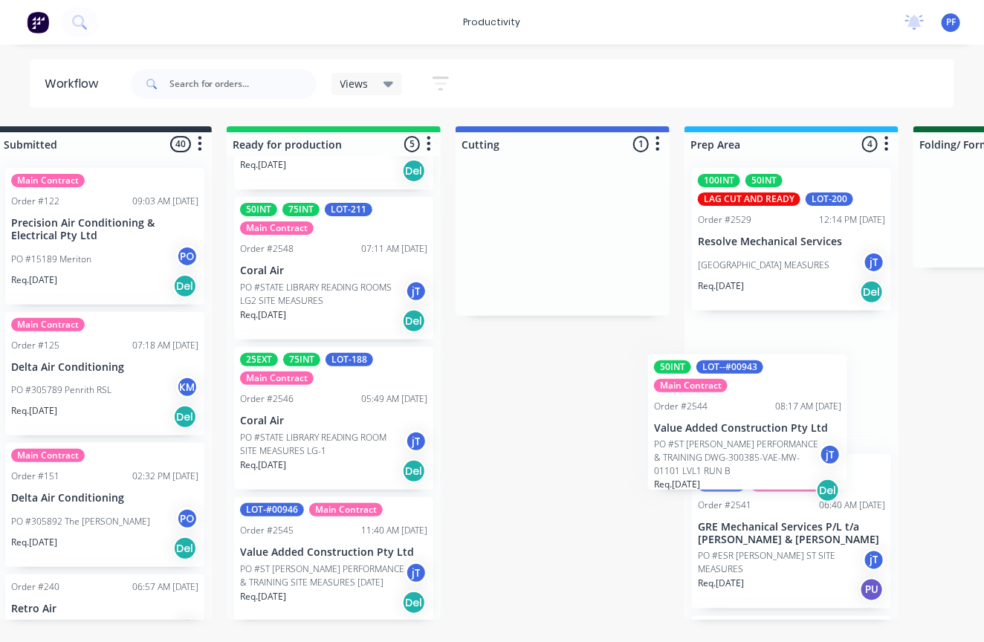
scroll to position [0, 39]
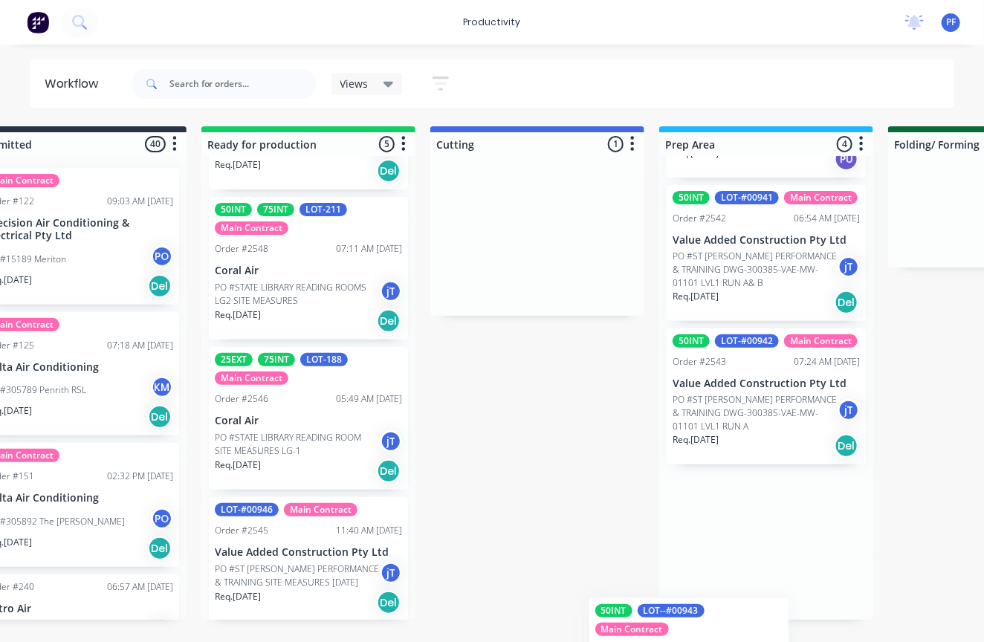
scroll to position [318, 0]
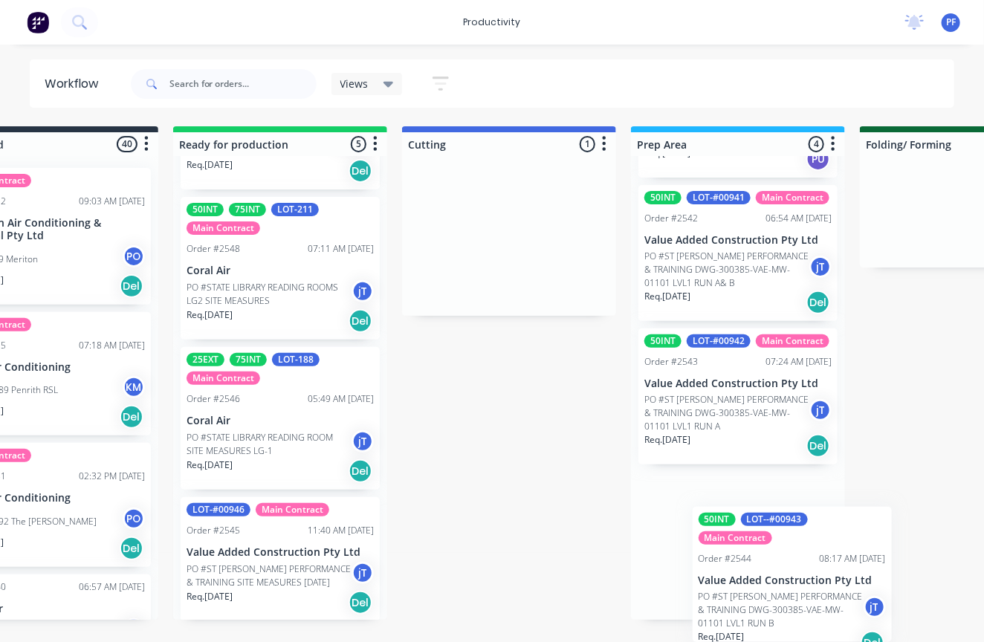
drag, startPoint x: 603, startPoint y: 284, endPoint x: 785, endPoint y: 573, distance: 341.6
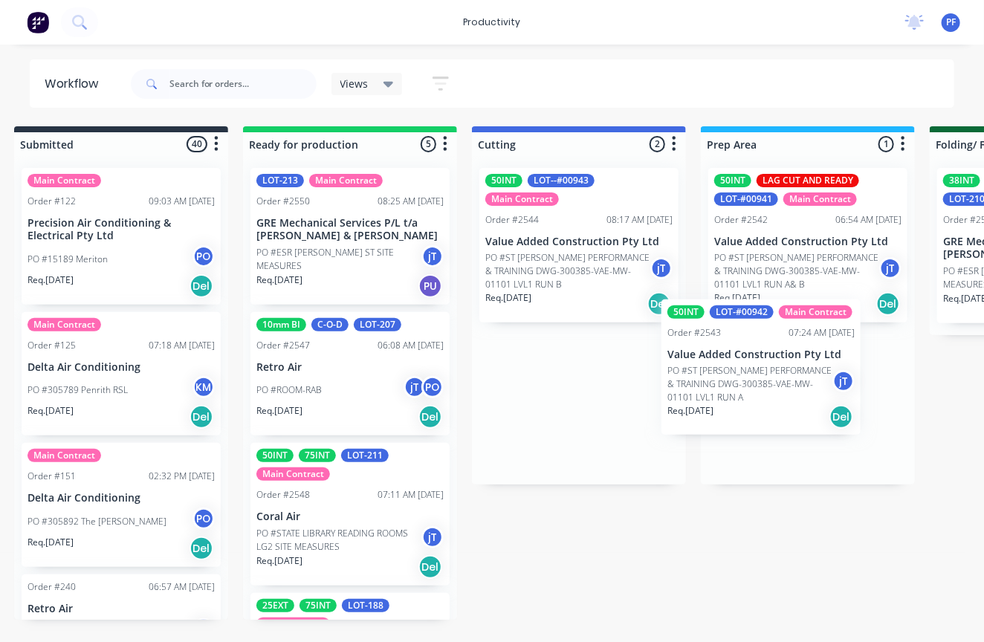
scroll to position [0, 27]
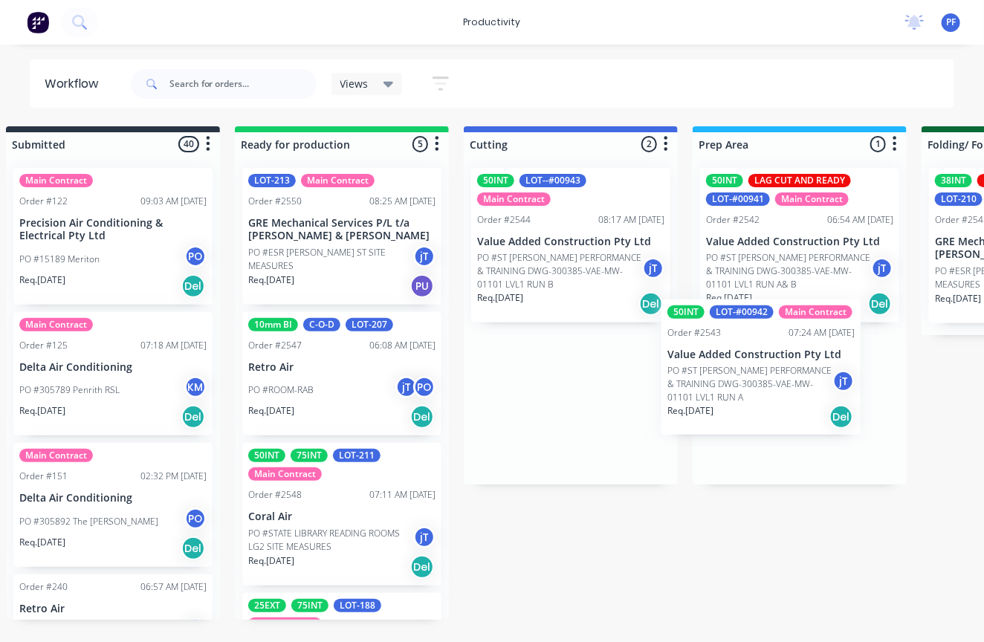
drag, startPoint x: 573, startPoint y: 258, endPoint x: 760, endPoint y: 405, distance: 238.1
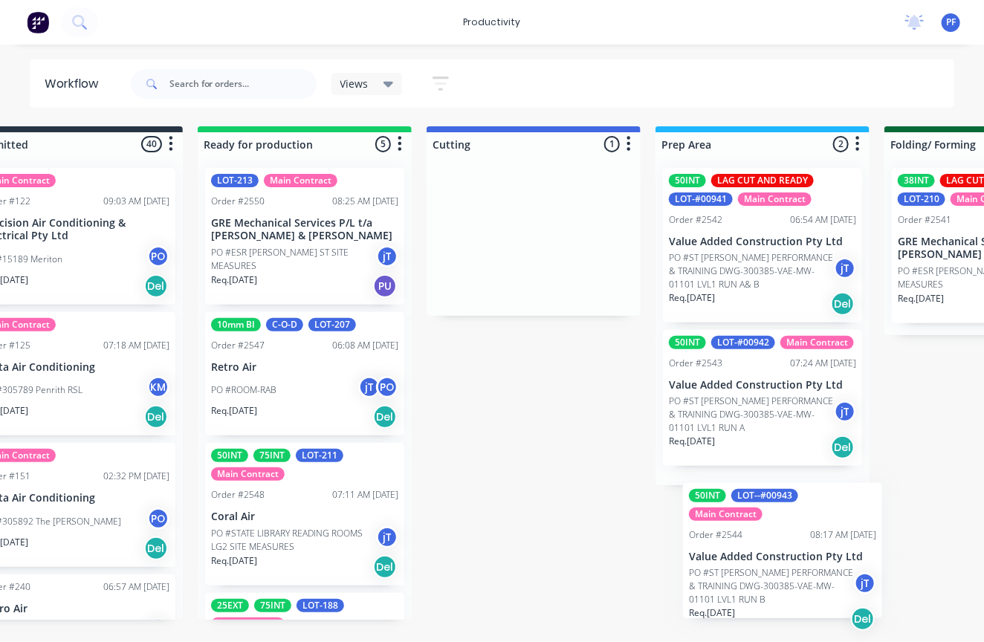
drag, startPoint x: 573, startPoint y: 262, endPoint x: 779, endPoint y: 581, distance: 379.4
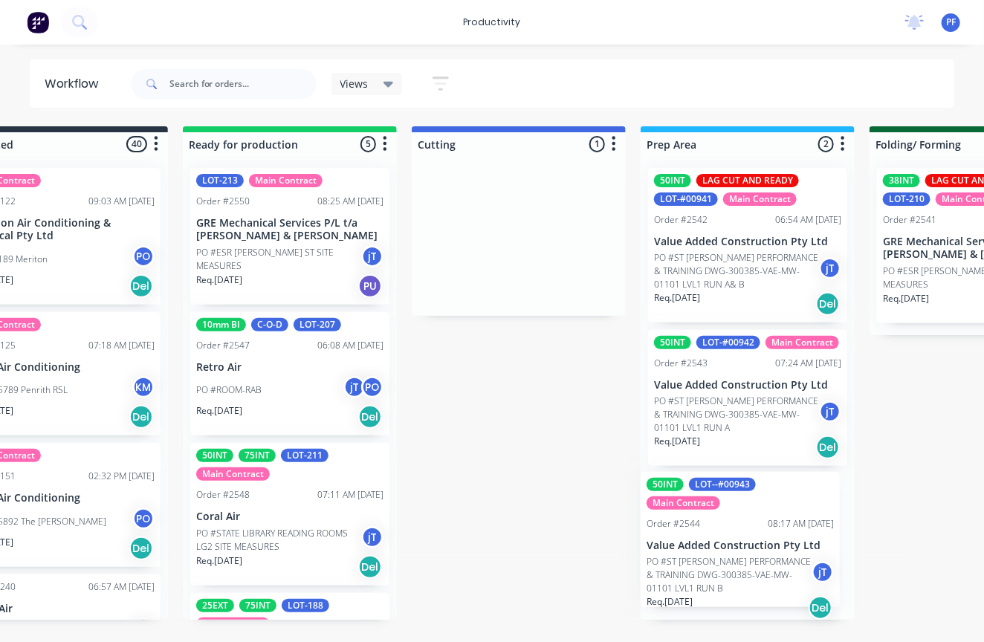
drag, startPoint x: 562, startPoint y: 260, endPoint x: 779, endPoint y: 568, distance: 376.6
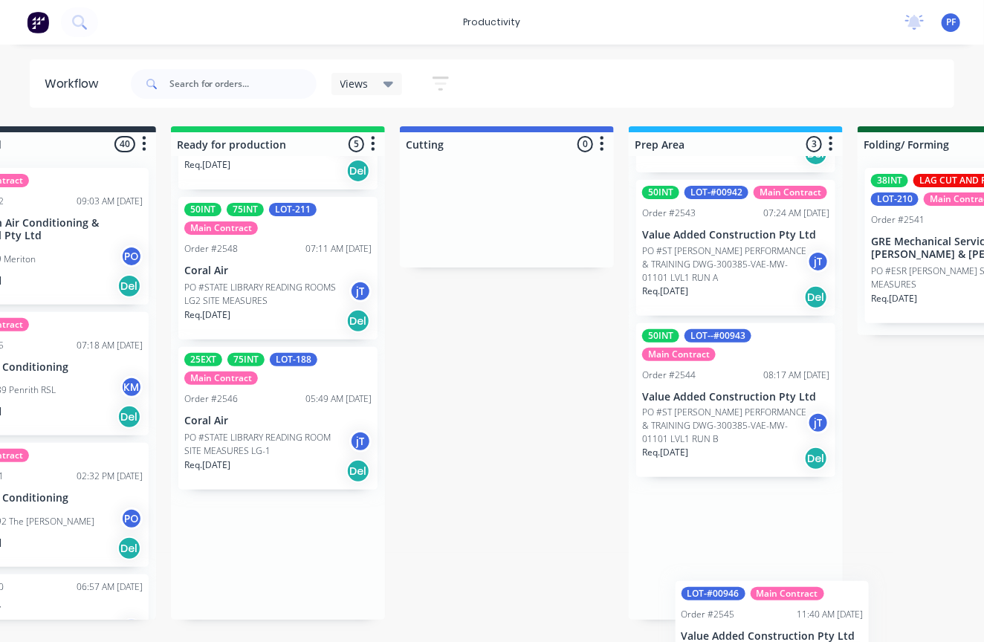
scroll to position [0, 94]
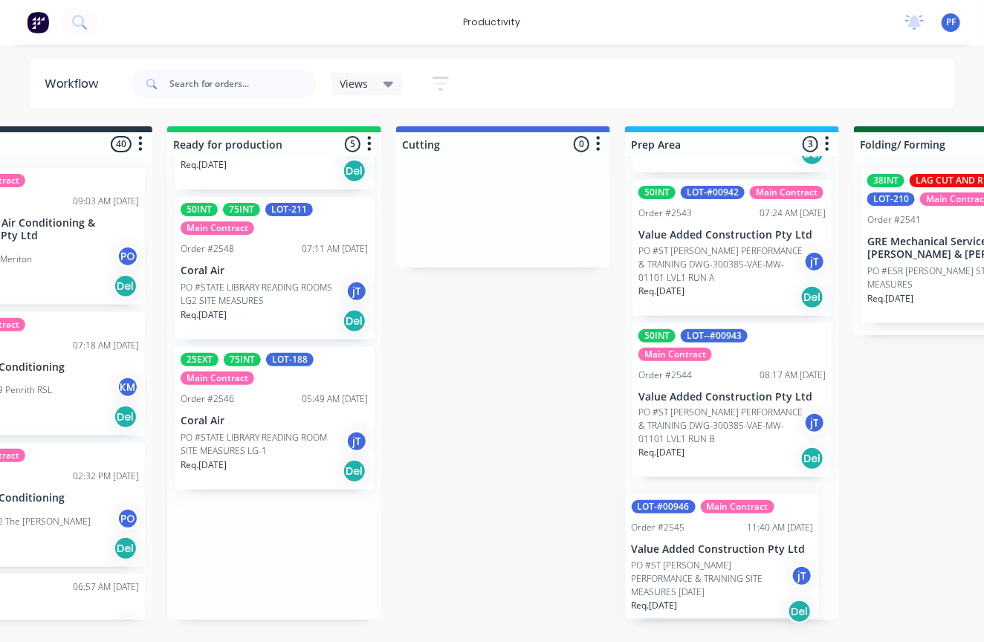
drag, startPoint x: 293, startPoint y: 562, endPoint x: 769, endPoint y: 554, distance: 476.4
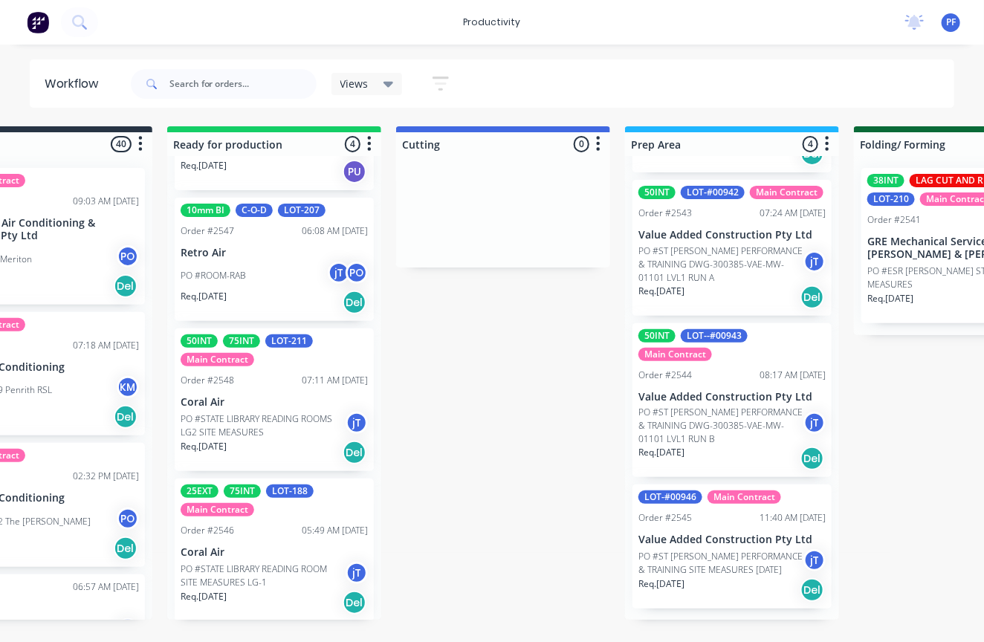
scroll to position [153, 0]
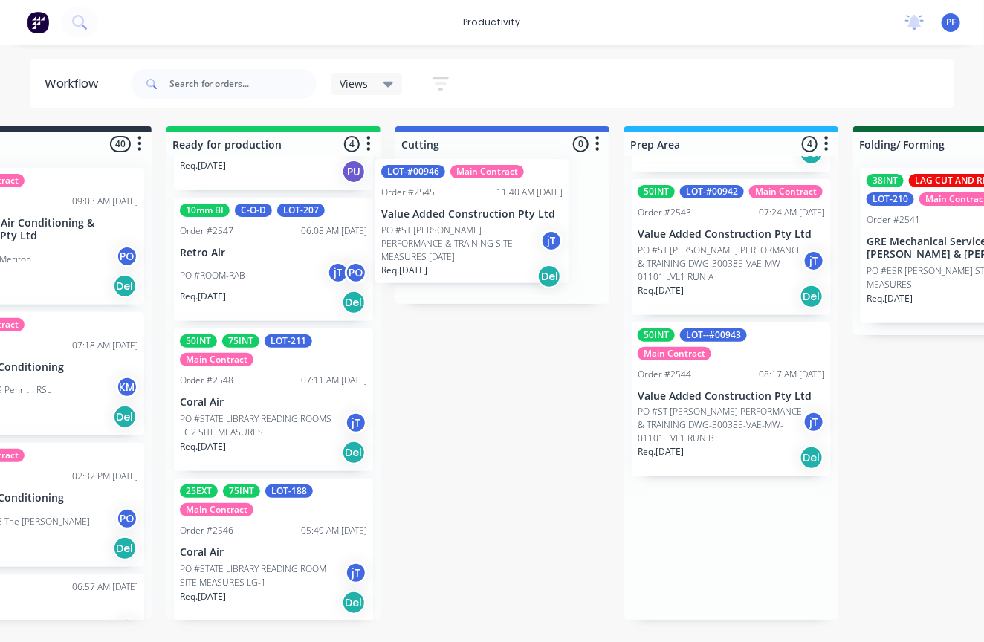
drag, startPoint x: 721, startPoint y: 545, endPoint x: 510, endPoint y: 211, distance: 394.4
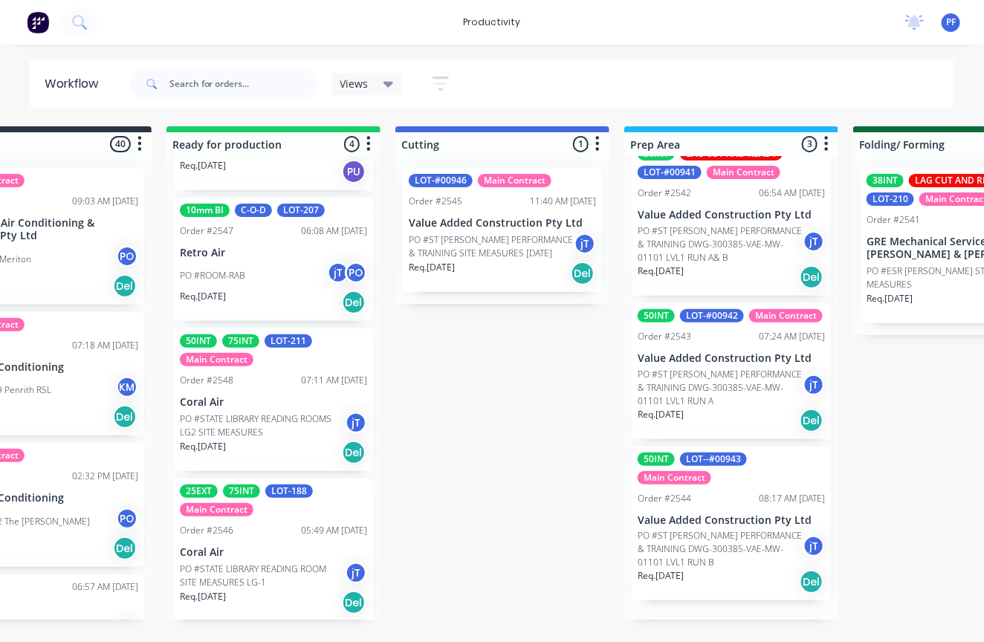
scroll to position [25, 0]
